Goal: Task Accomplishment & Management: Manage account settings

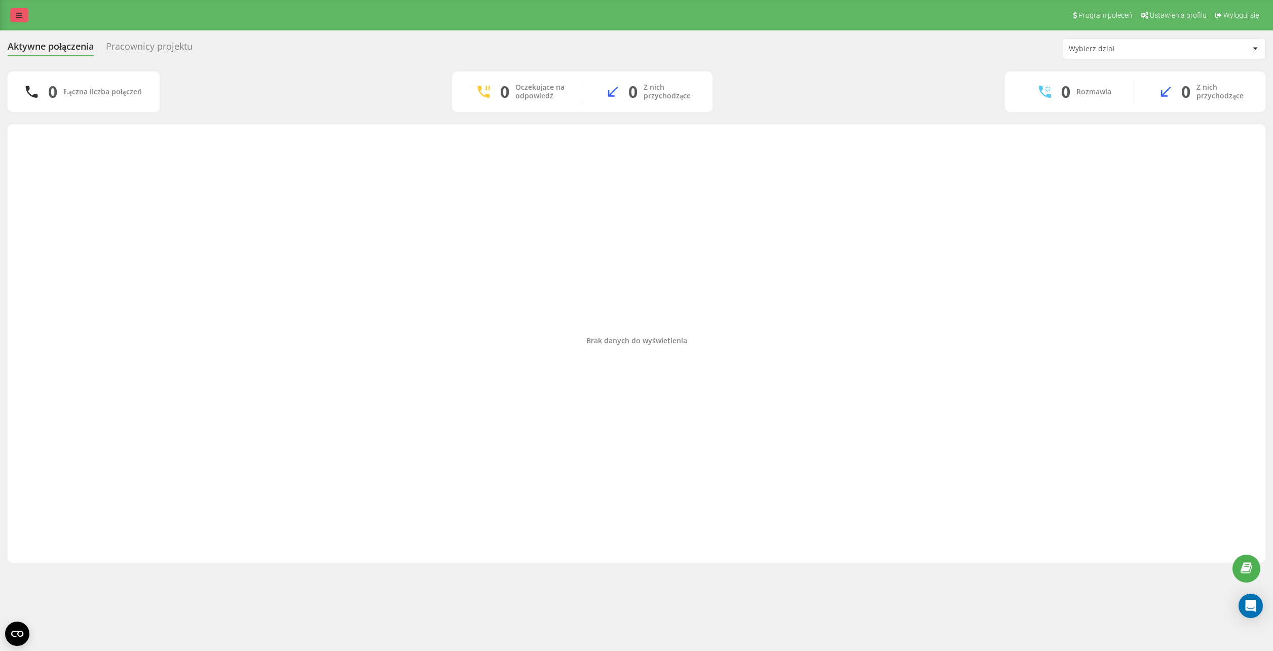
click at [21, 21] on link at bounding box center [19, 15] width 18 height 14
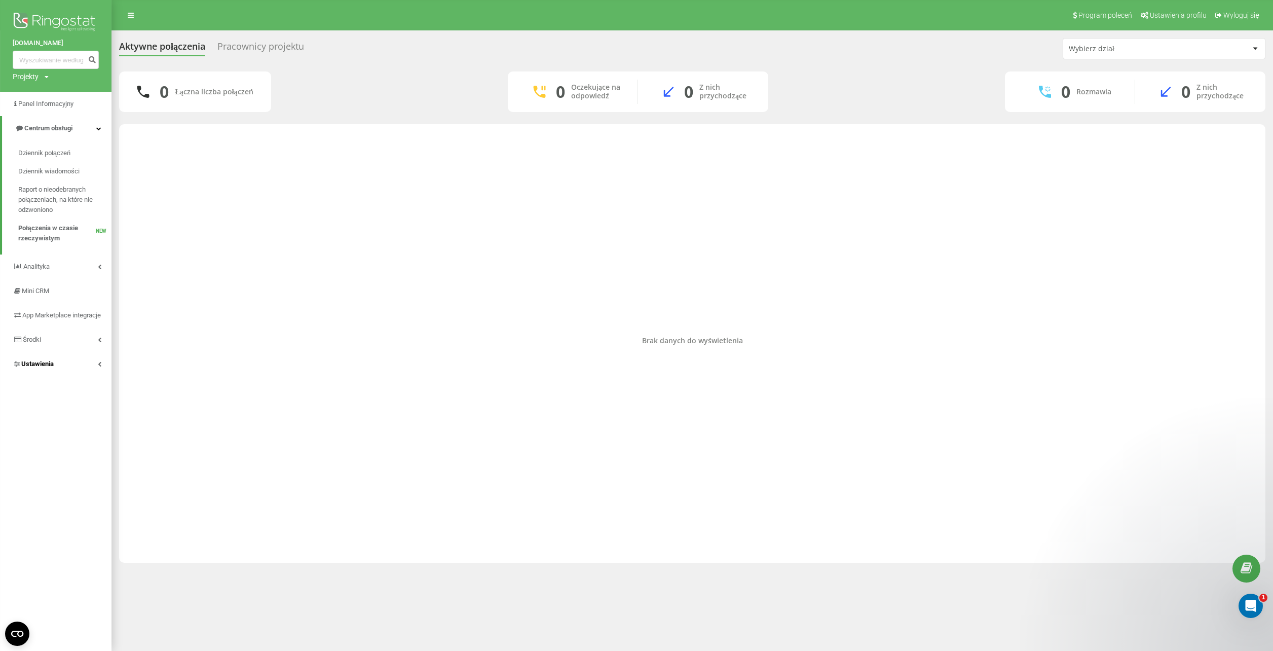
click at [76, 374] on link "Ustawienia" at bounding box center [56, 364] width 112 height 24
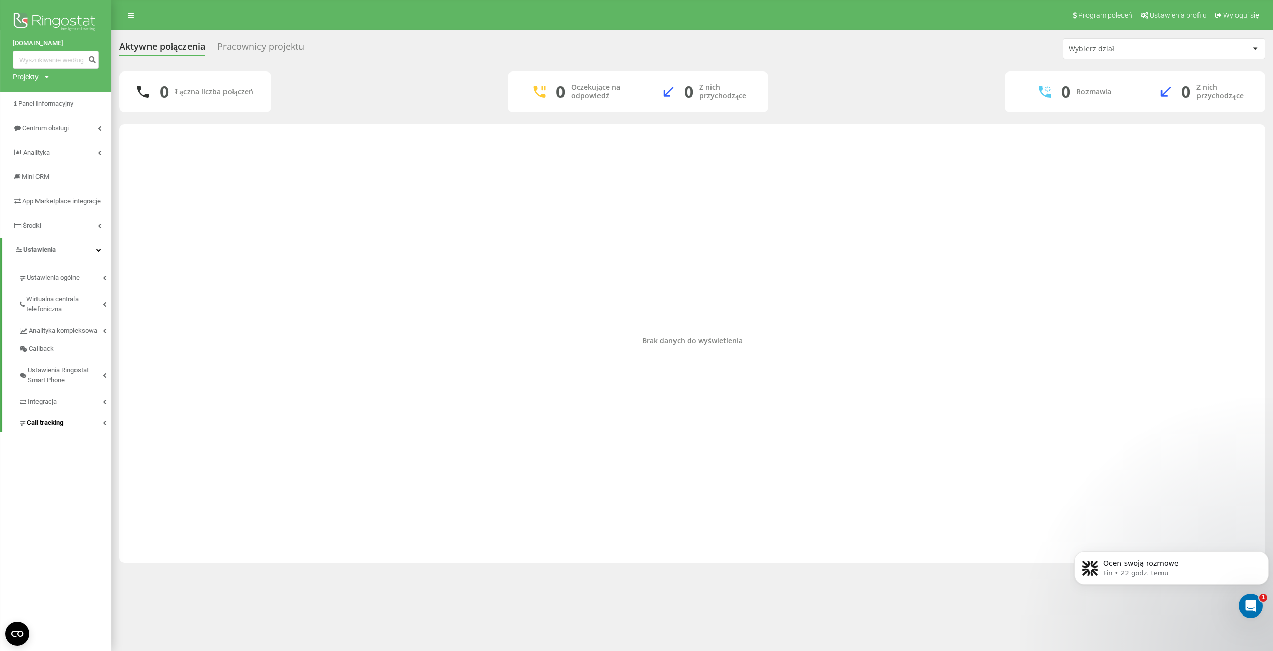
click at [61, 428] on span "Call tracking" at bounding box center [45, 423] width 36 height 10
click at [51, 406] on link "Integracja" at bounding box center [64, 399] width 93 height 21
click at [44, 233] on link "Środki" at bounding box center [56, 225] width 112 height 24
click at [22, 41] on link "[DOMAIN_NAME]" at bounding box center [56, 43] width 86 height 10
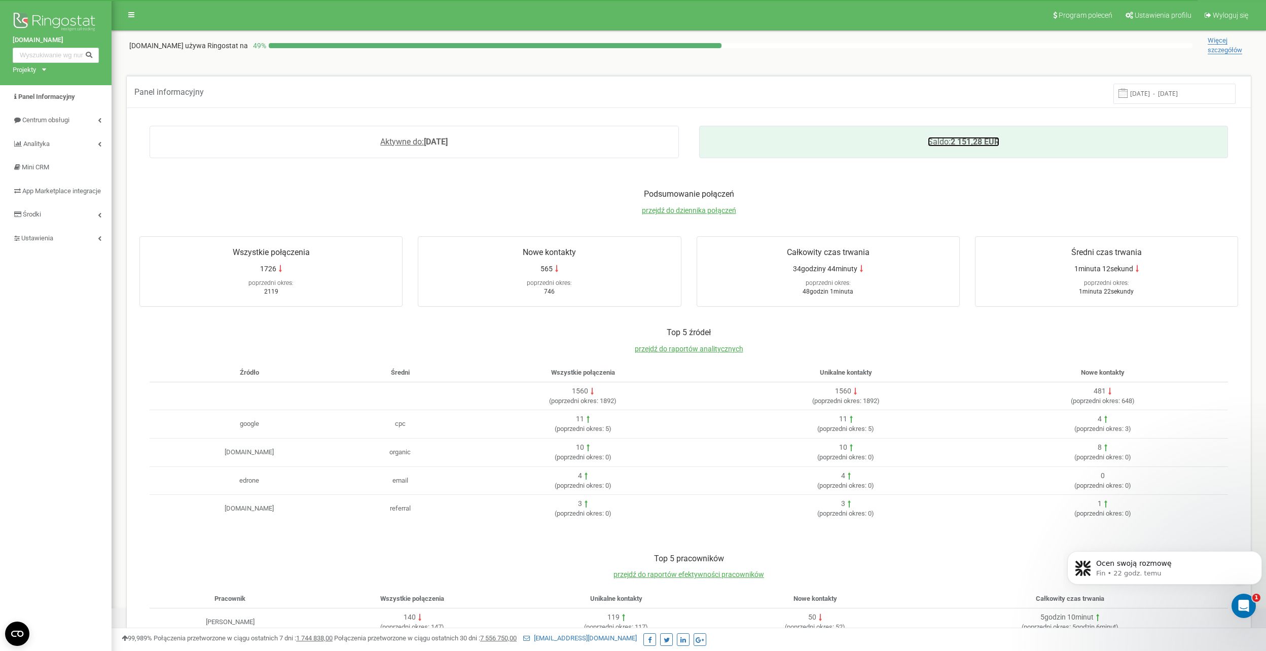
click at [985, 143] on link "Saldo: 2 151,28 EUR" at bounding box center [963, 142] width 71 height 10
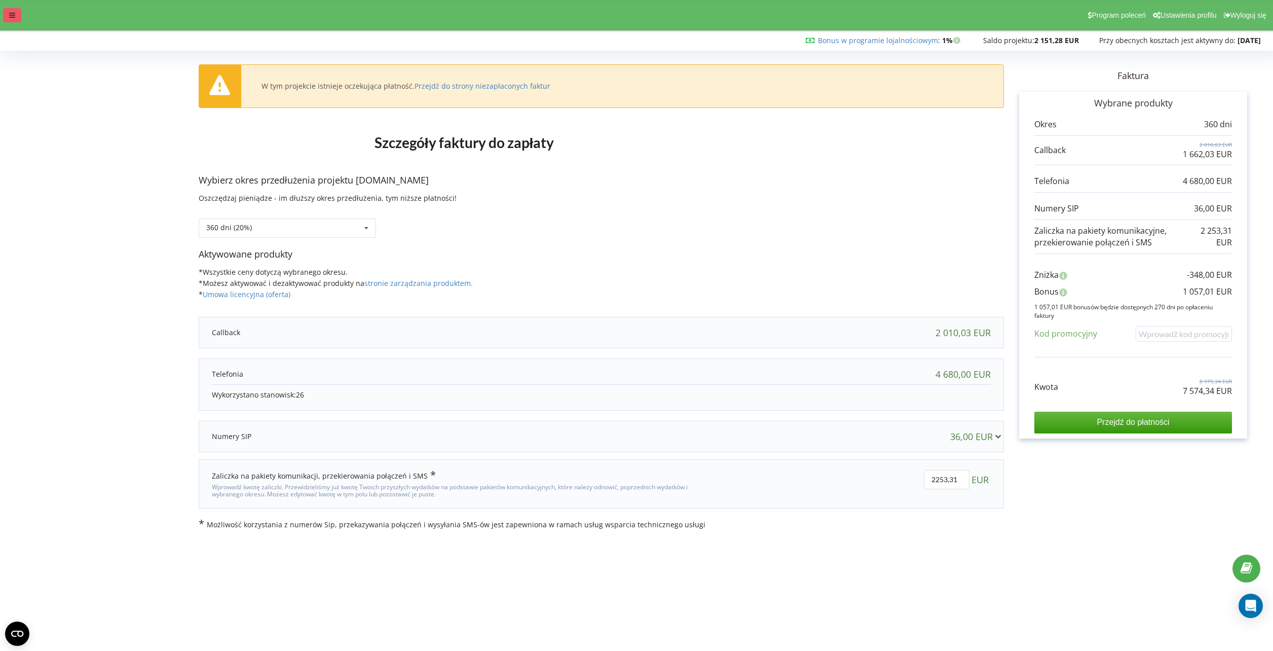
click at [9, 17] on icon at bounding box center [12, 15] width 6 height 7
